Goal: Find specific page/section: Find specific page/section

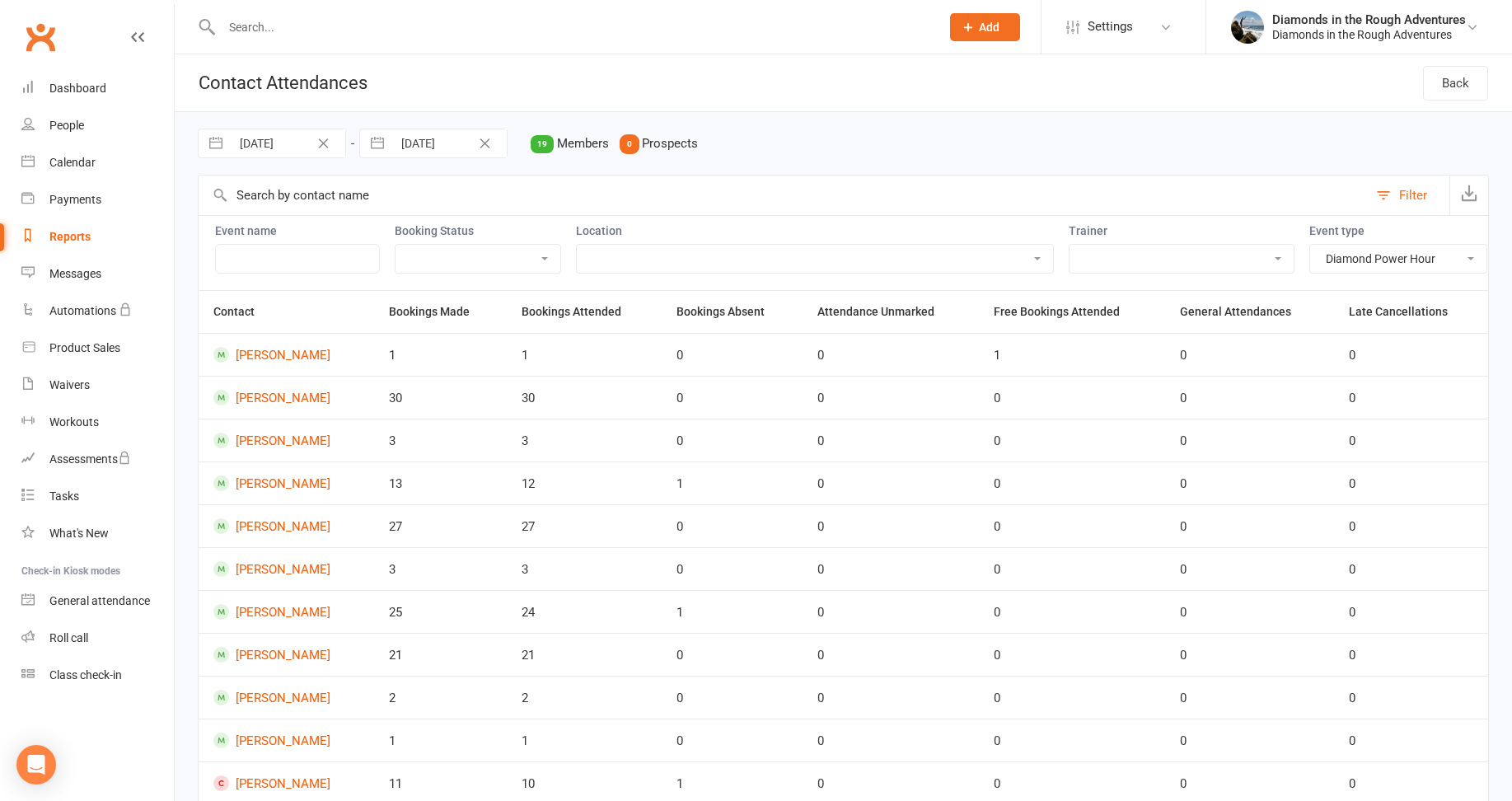
select select "13030"
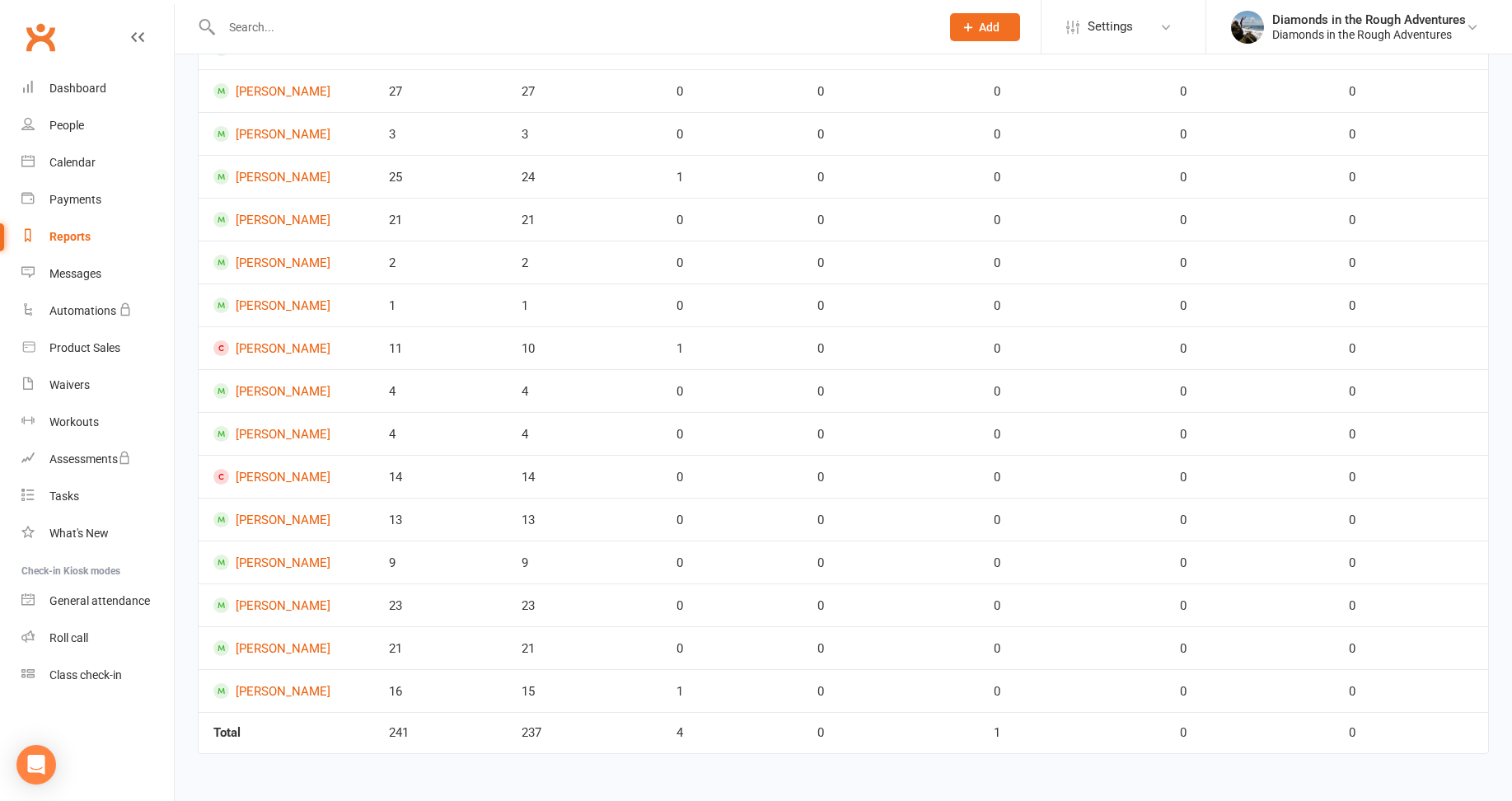
scroll to position [447, 0]
click at [349, 779] on html "Prospect Member Non-attending contact Class / event Appointment Task Membership…" at bounding box center [756, 182] width 1512 height 1234
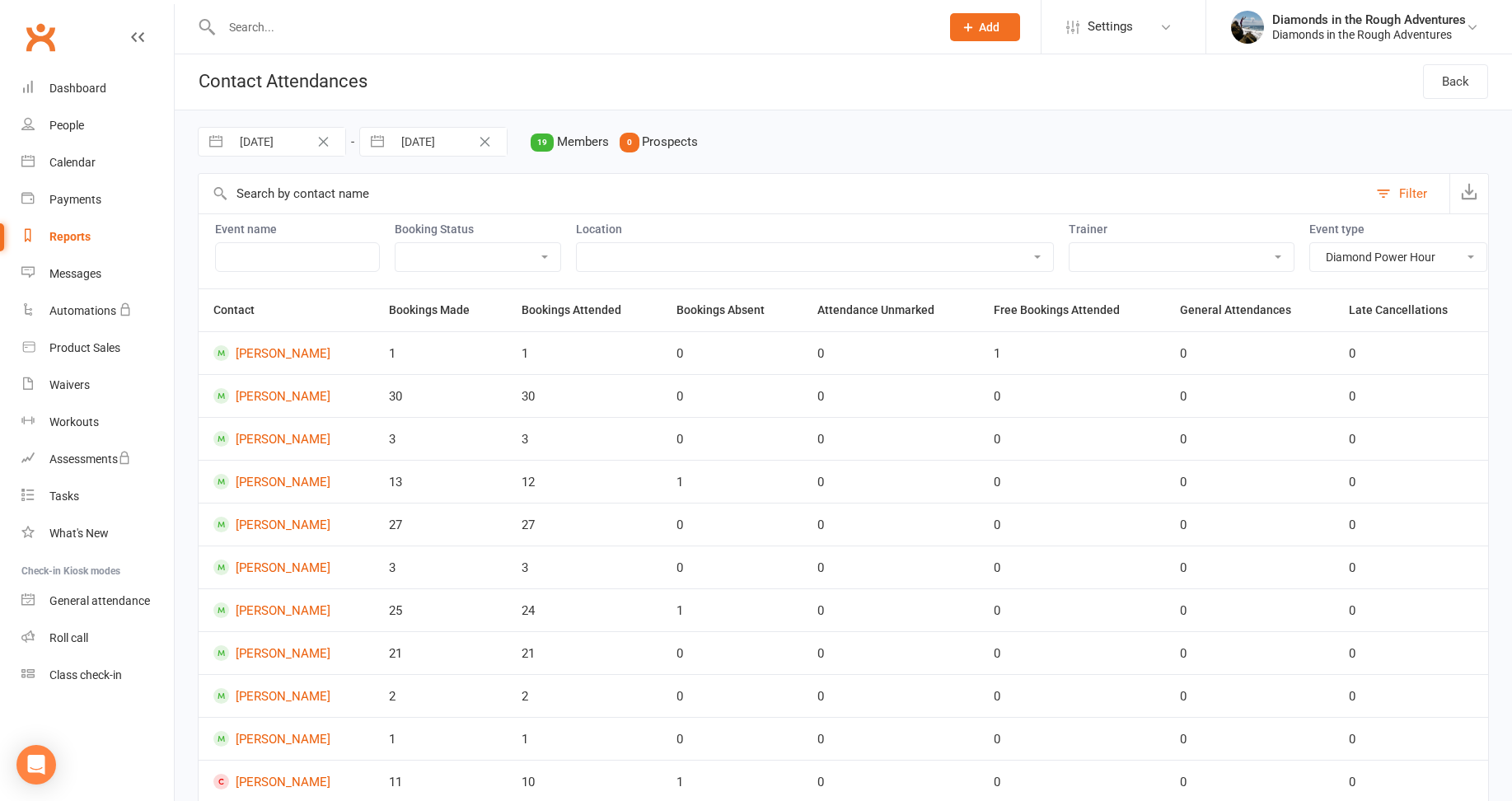
scroll to position [0, 0]
click at [714, 196] on input "text" at bounding box center [783, 195] width 1169 height 40
click at [390, 190] on input "text" at bounding box center [783, 195] width 1169 height 40
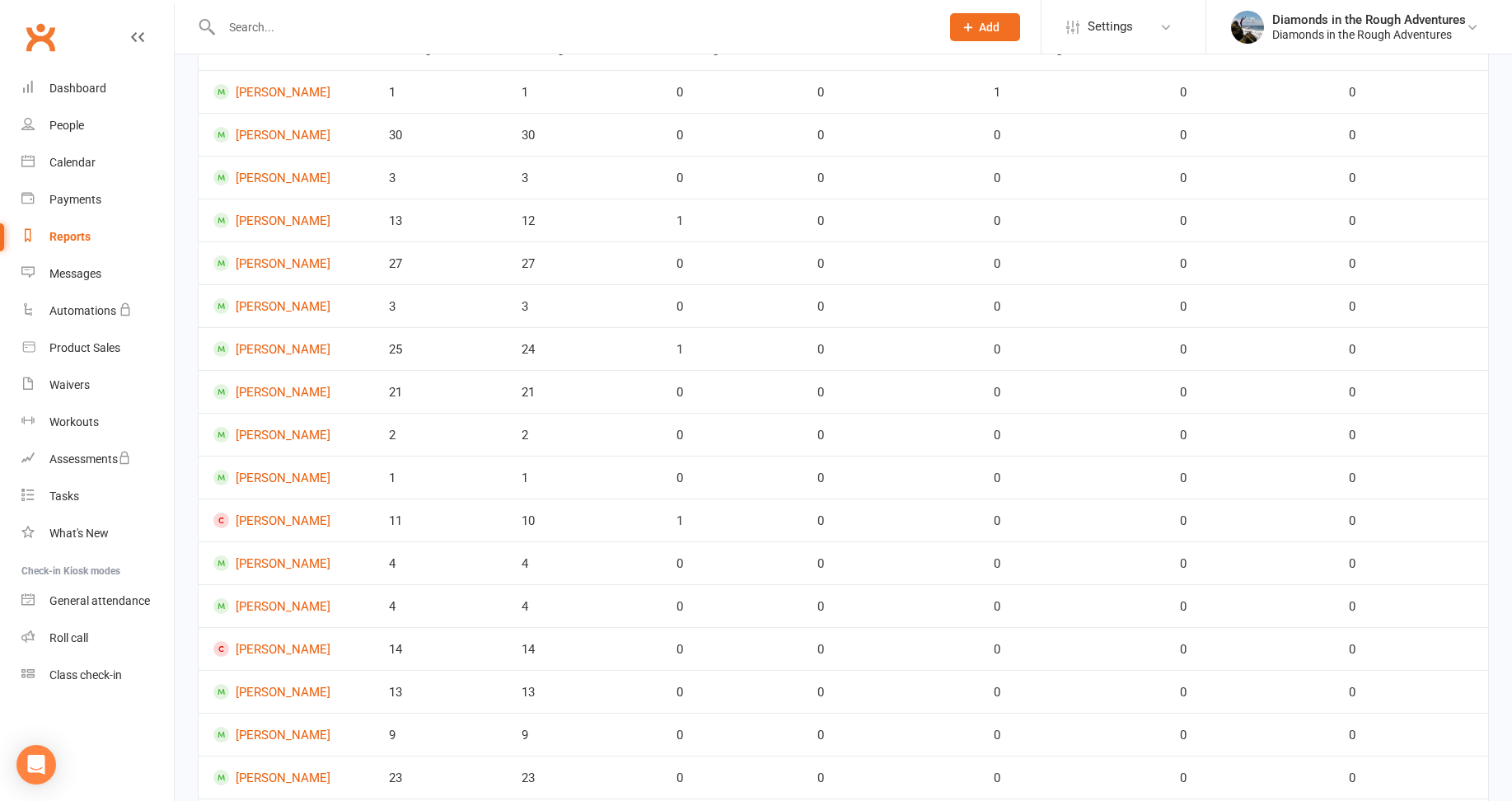
scroll to position [447, 0]
drag, startPoint x: 1138, startPoint y: 626, endPoint x: 1129, endPoint y: 624, distance: 9.2
click at [1138, 626] on td "0" at bounding box center [1072, 647] width 187 height 43
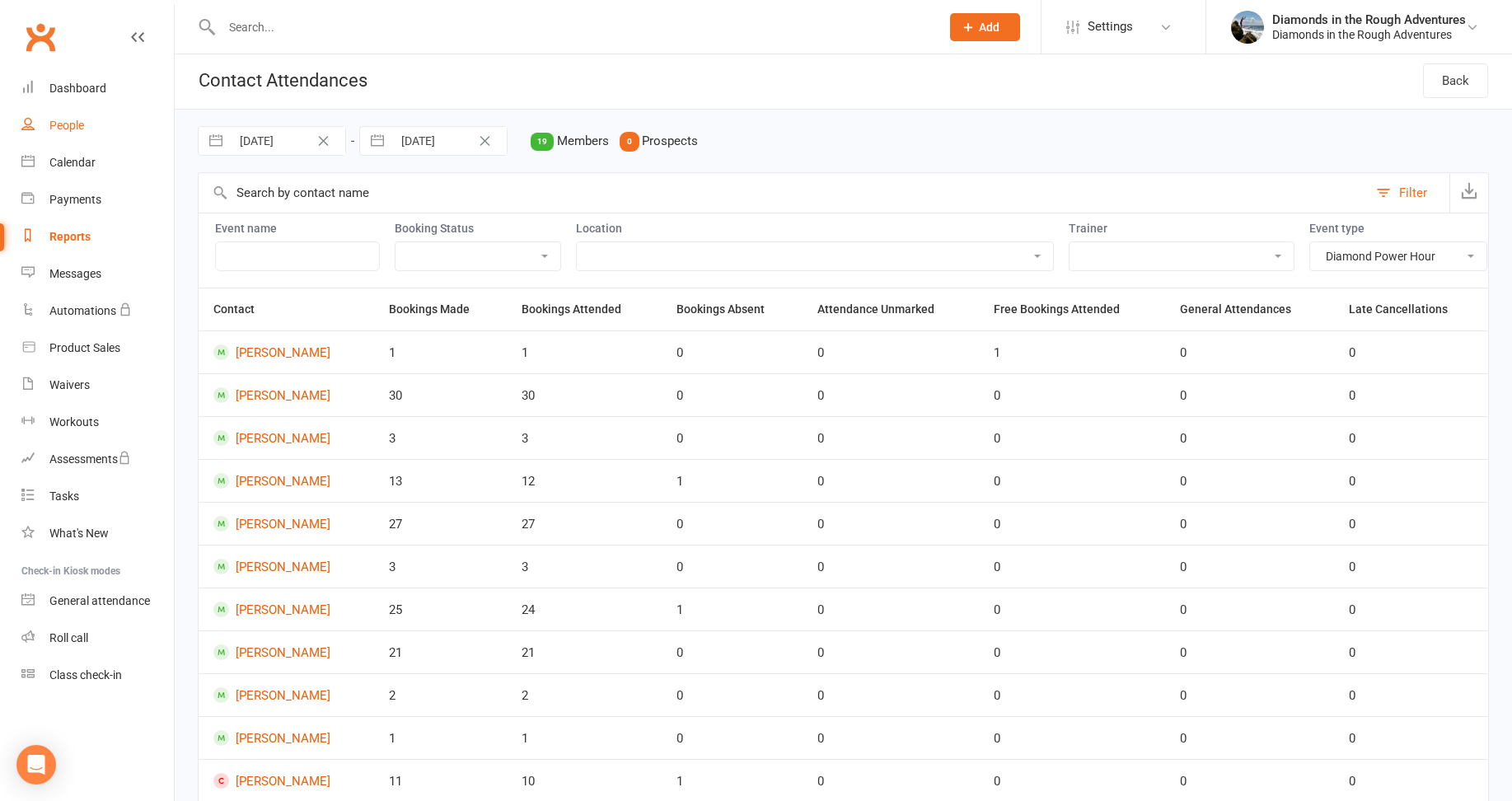
scroll to position [0, 0]
click at [801, 142] on div "[DATE] Navigate forward to interact with the calendar and select a date. Press …" at bounding box center [843, 143] width 1291 height 63
click at [699, 139] on div "[DATE] Navigate forward to interact with the calendar and select a date. Press …" at bounding box center [843, 143] width 1291 height 63
click at [693, 142] on span "Prospects" at bounding box center [669, 143] width 56 height 15
click at [388, 199] on input "text" at bounding box center [783, 195] width 1169 height 40
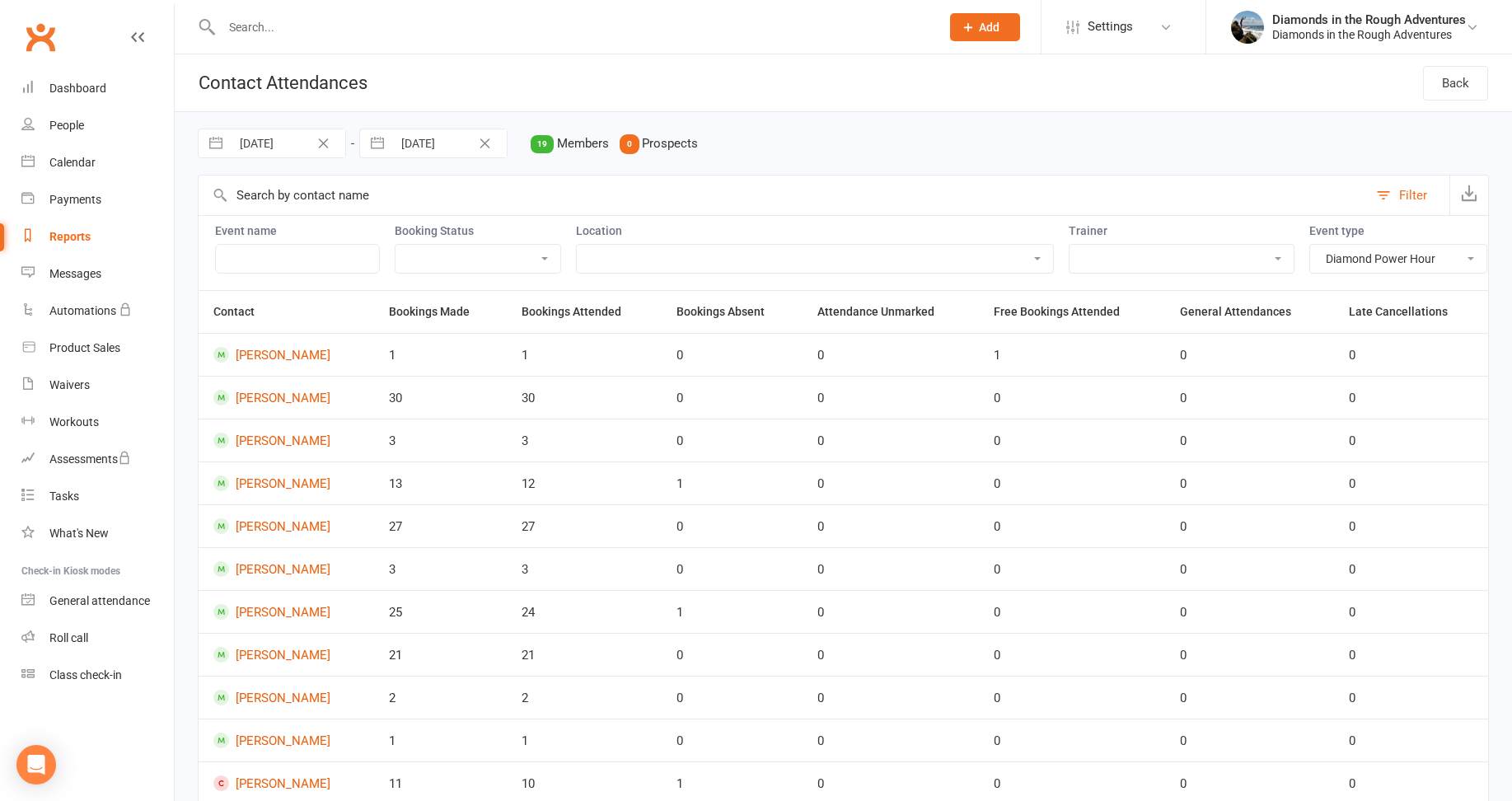
click at [935, 137] on div "[DATE] Navigate forward to interact with the calendar and select a date. Press …" at bounding box center [843, 143] width 1291 height 63
click at [734, 145] on div "[DATE] Navigate forward to interact with the calendar and select a date. Press …" at bounding box center [843, 143] width 1291 height 63
click at [275, 36] on input "text" at bounding box center [573, 27] width 712 height 23
click at [81, 157] on div "Calendar" at bounding box center [72, 161] width 46 height 13
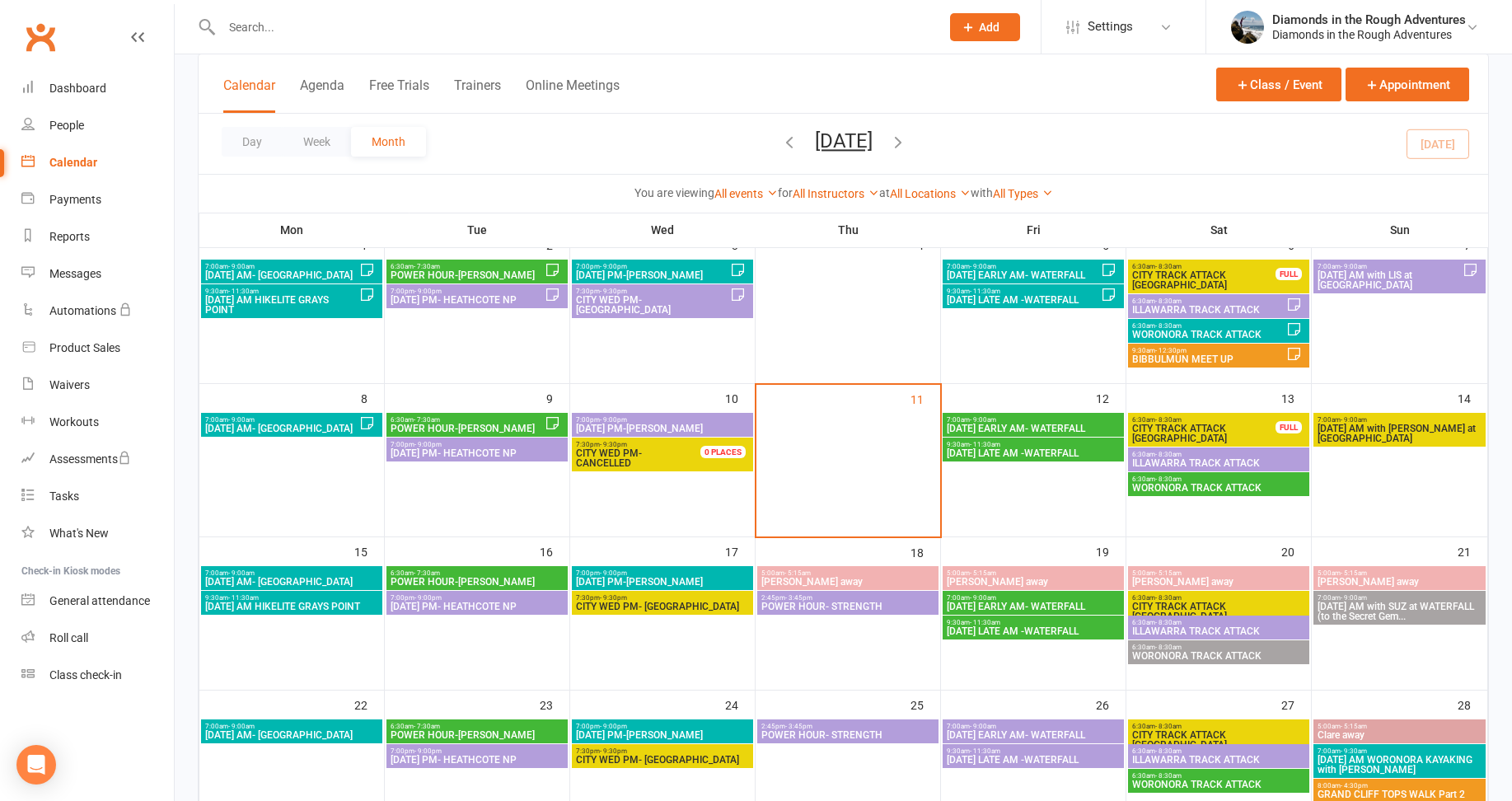
scroll to position [165, 0]
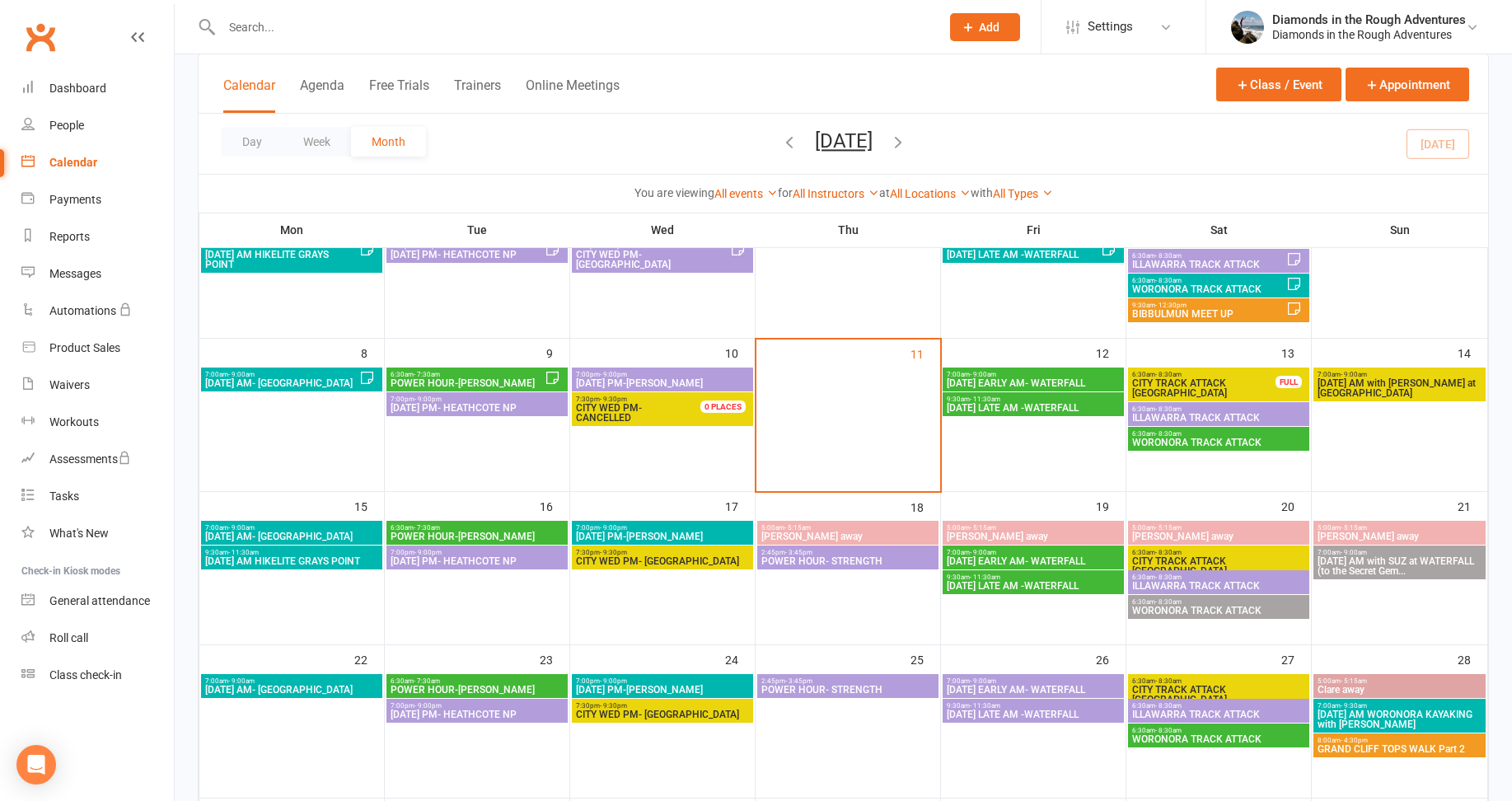
click at [680, 552] on span "7:30pm - 9:30pm" at bounding box center [662, 552] width 174 height 8
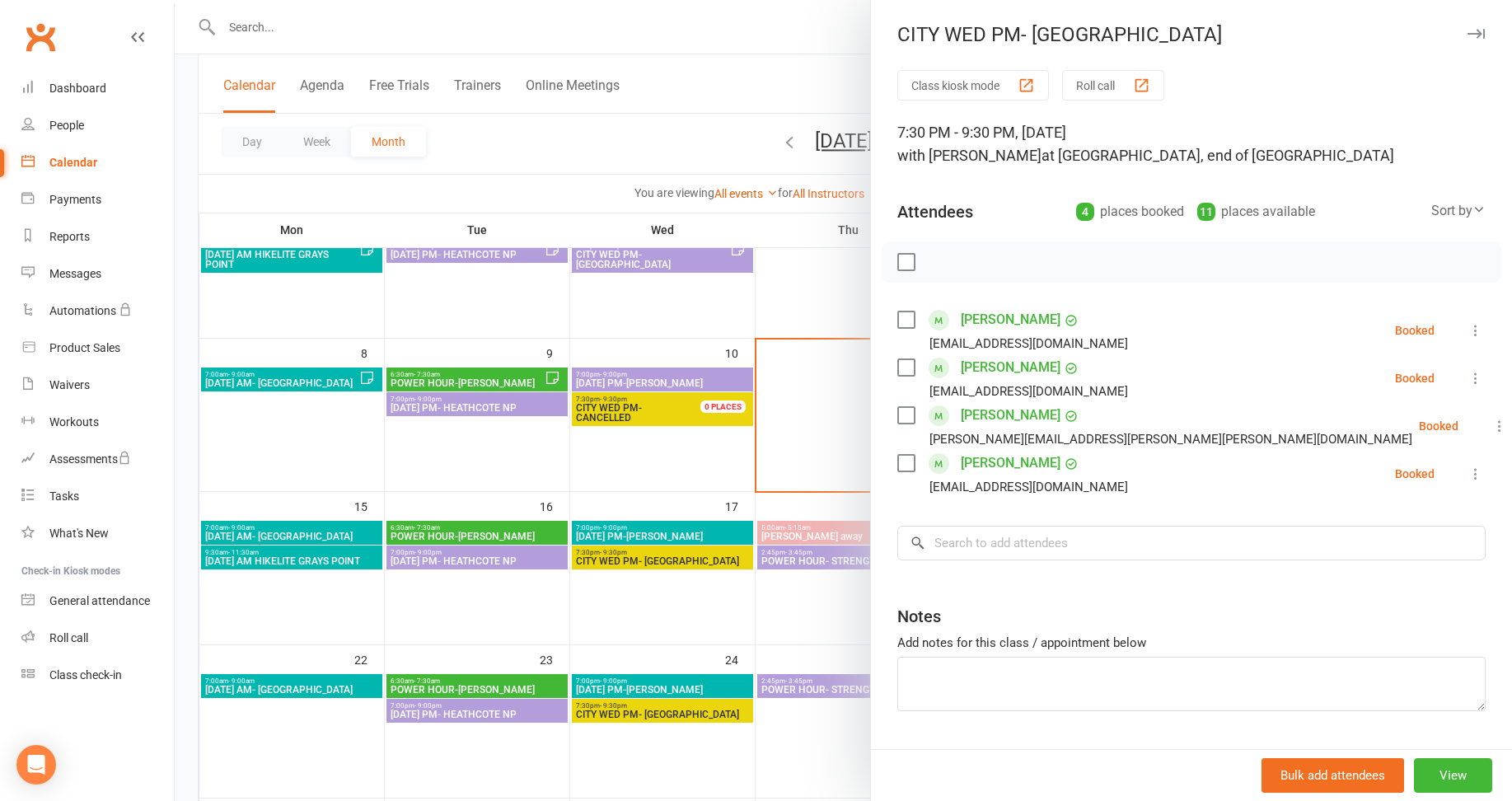
click at [606, 148] on div at bounding box center [843, 400] width 1338 height 801
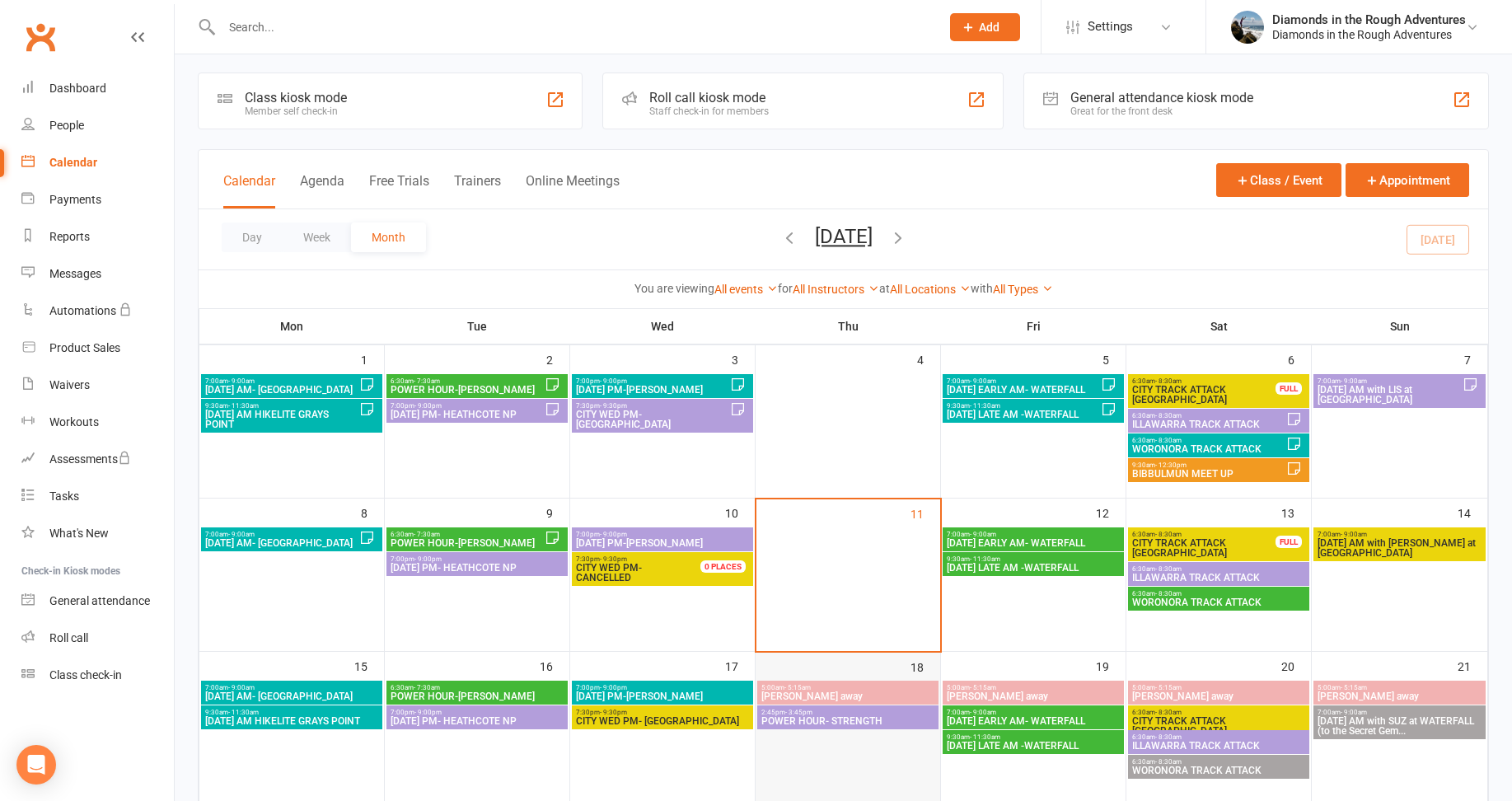
scroll to position [0, 0]
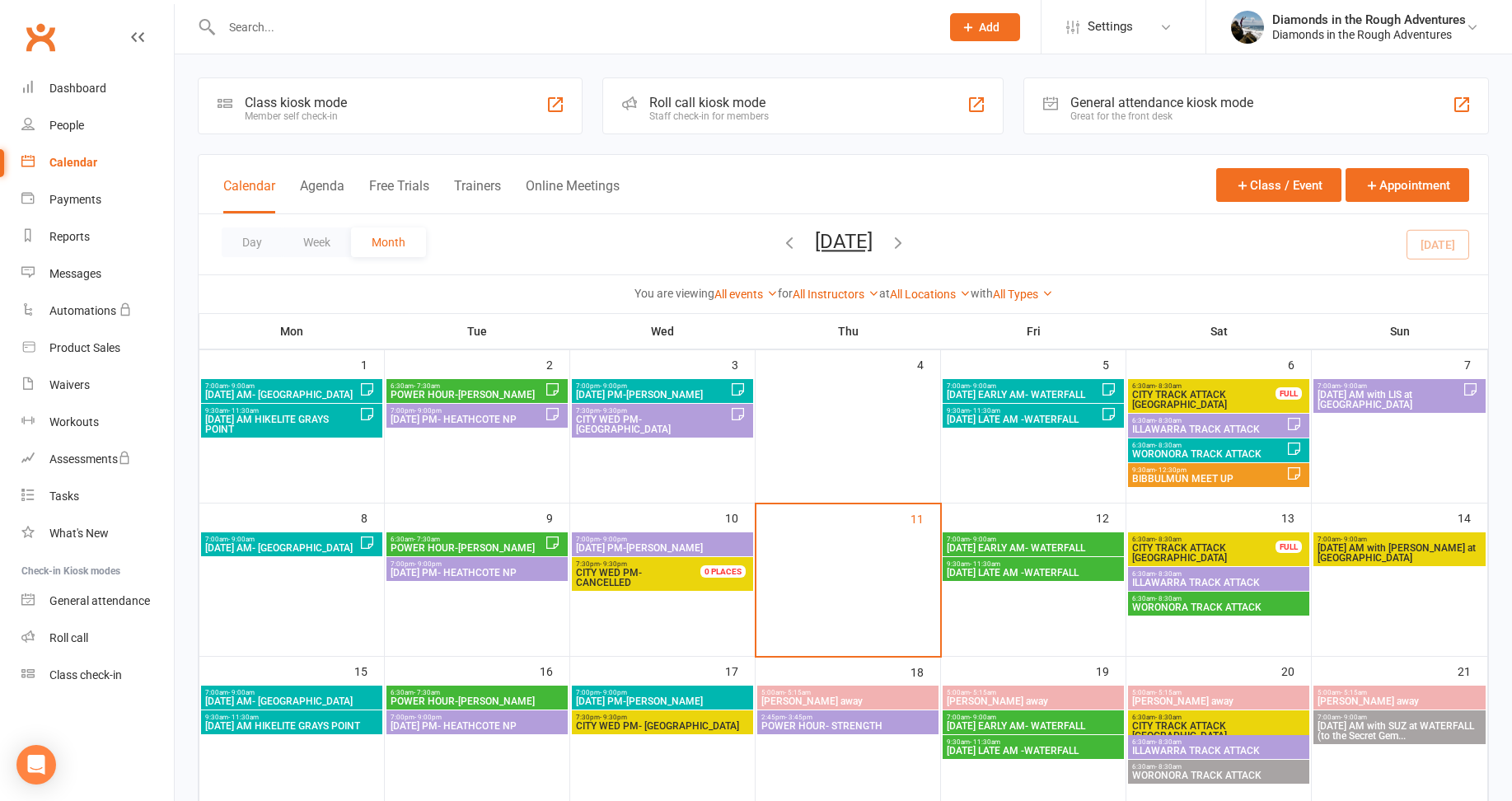
click at [552, 244] on div "Day Week Month [DATE] [DATE] Sun Mon Tue Wed Thu Fri Sat 31 01 02 03 04 05 06 0…" at bounding box center [843, 244] width 1289 height 60
